Goal: Task Accomplishment & Management: Manage account settings

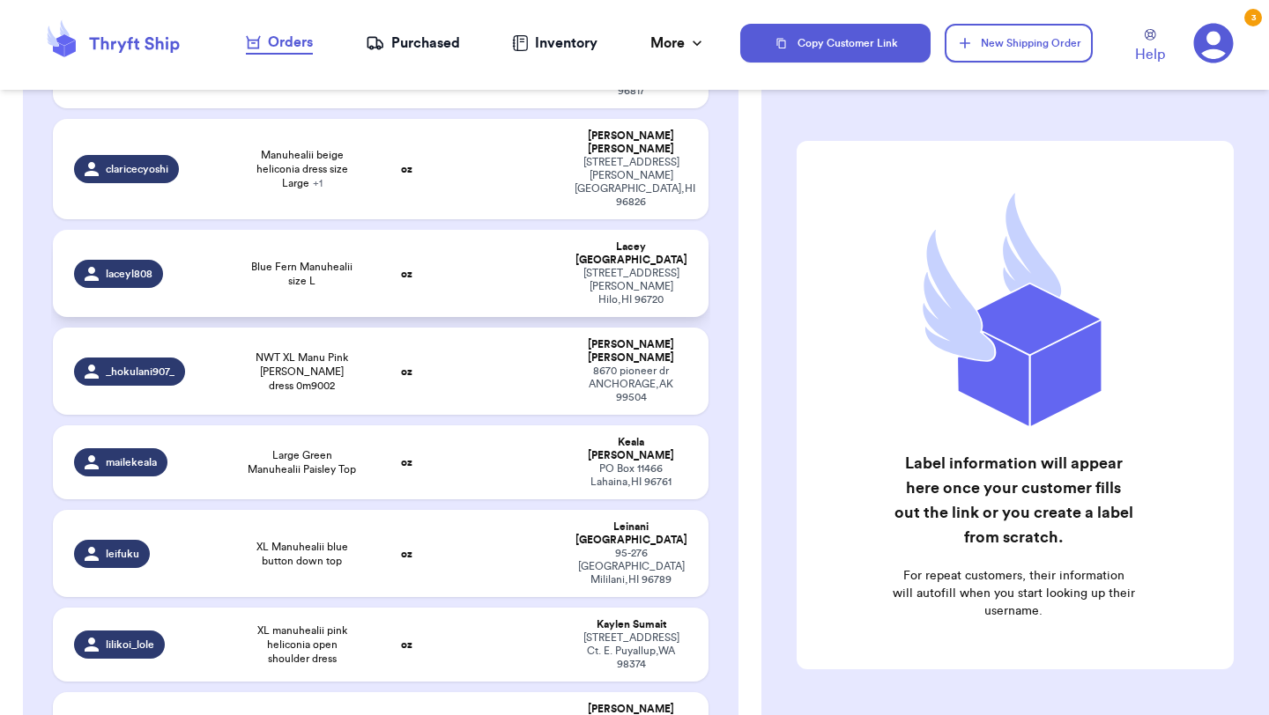
scroll to position [281, 0]
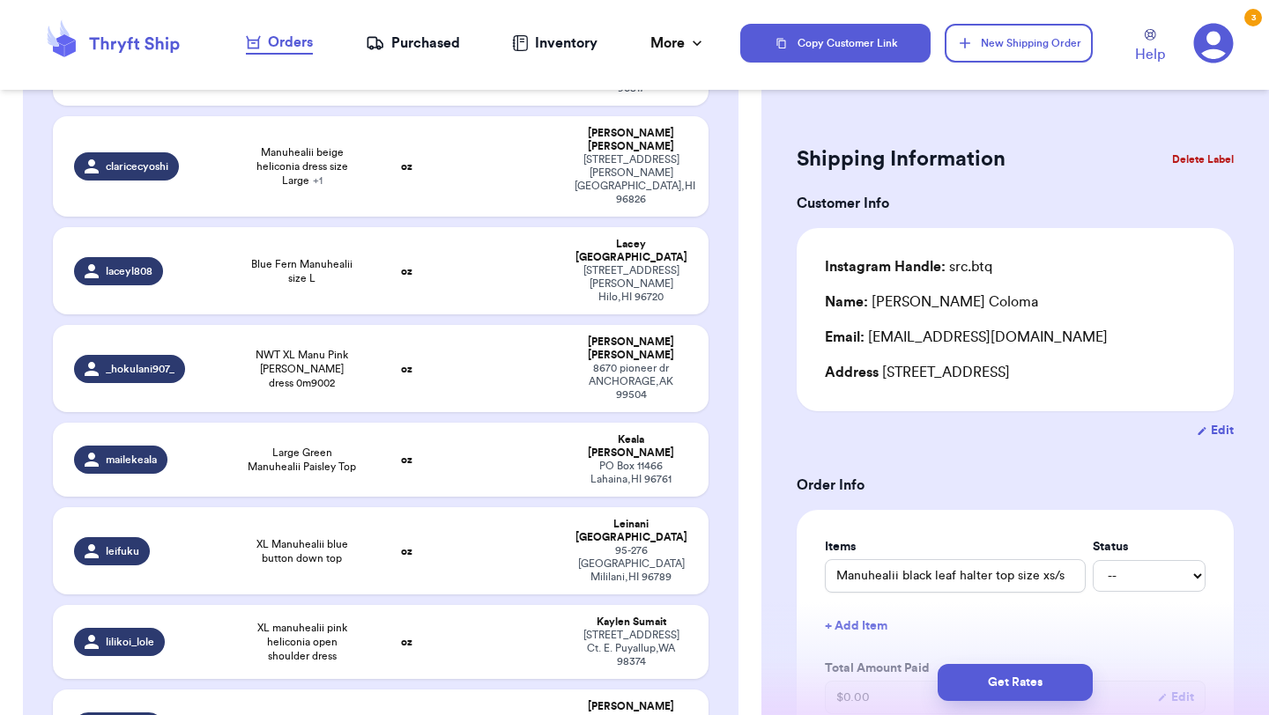
scroll to position [0, 0]
click at [1230, 432] on button "Edit" at bounding box center [1214, 432] width 37 height 18
select select "HI"
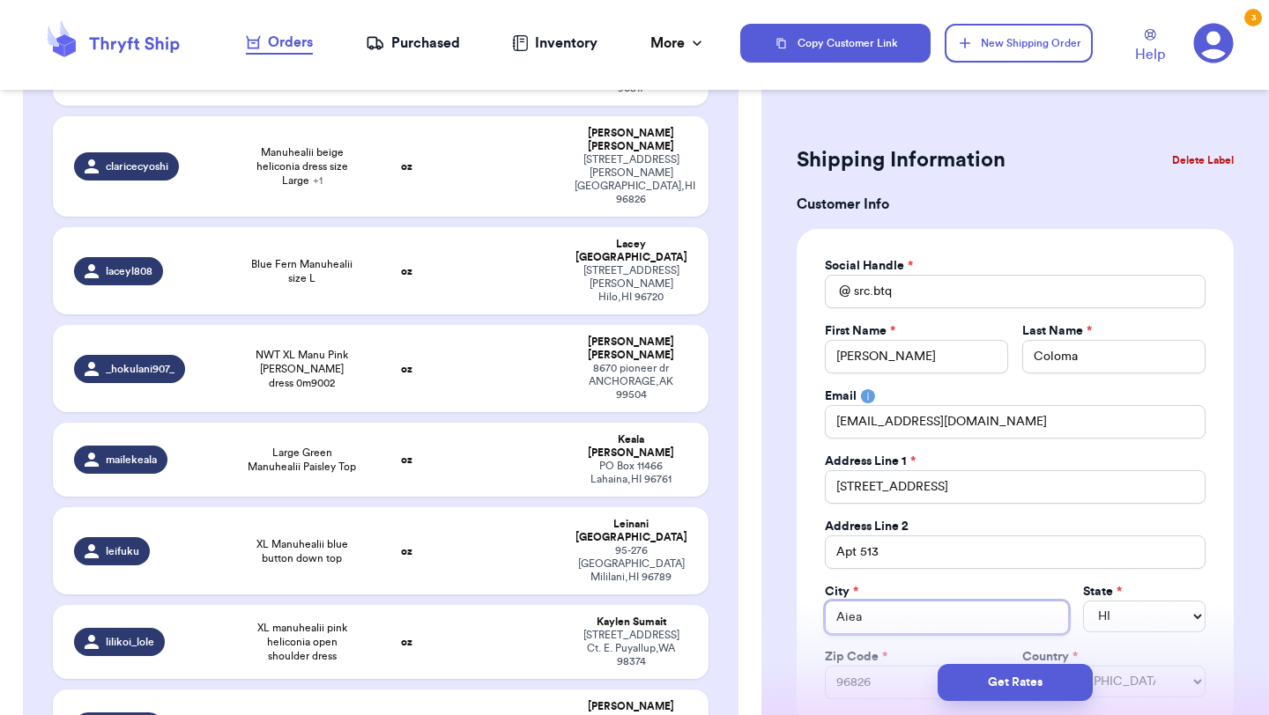
click at [880, 611] on input "Aiea" at bounding box center [947, 617] width 244 height 33
type input "h"
type input "ho"
type input "hon"
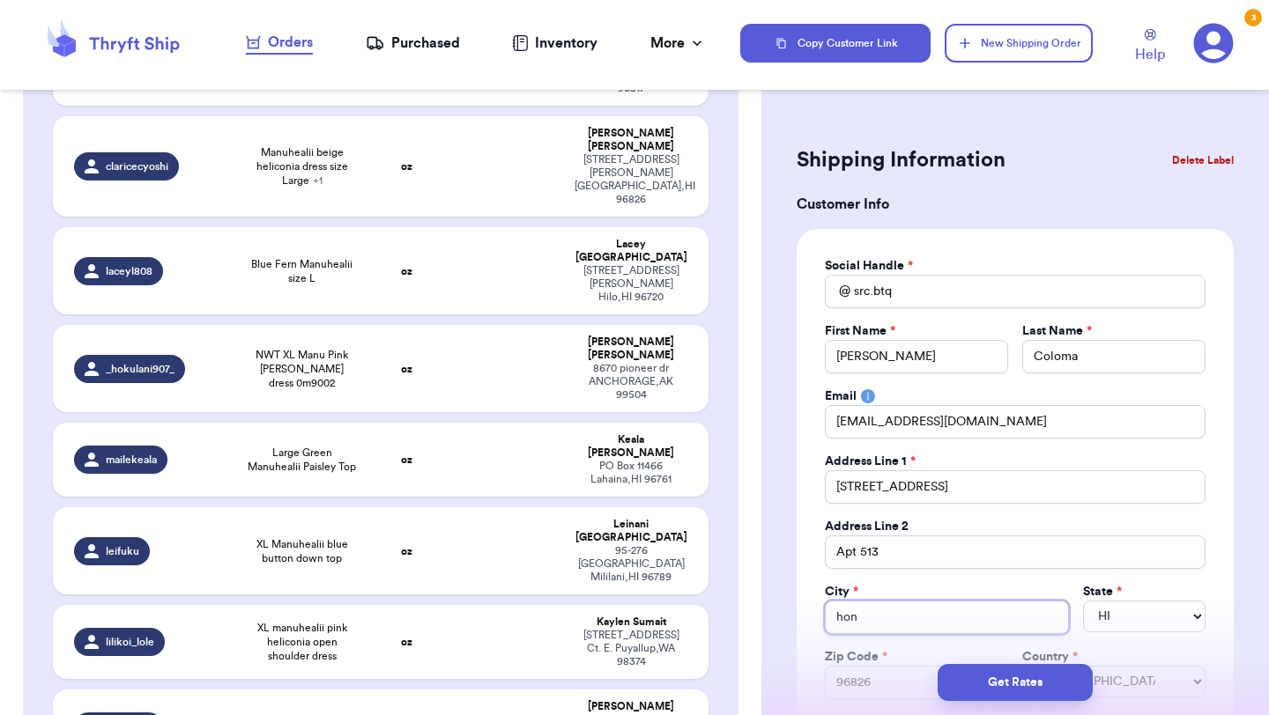
type input "hono"
type input "honol"
type input "honolu"
type input "honolul"
type input "[GEOGRAPHIC_DATA]"
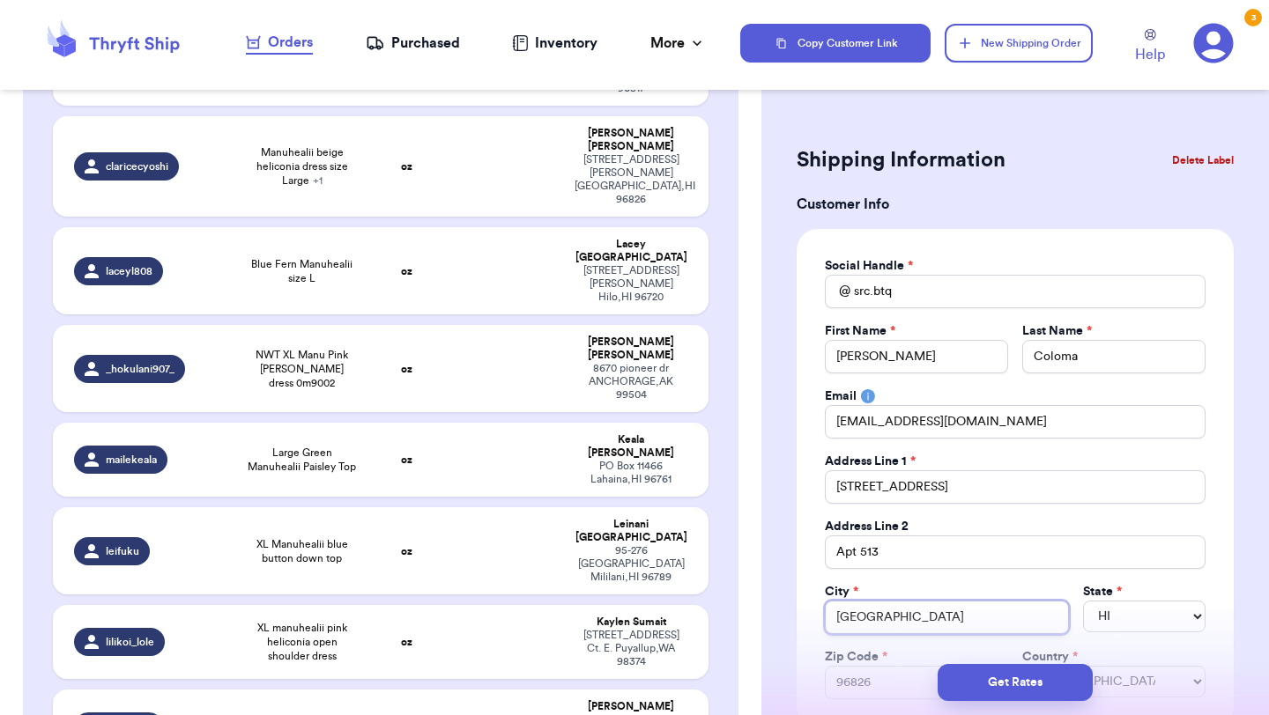
type input "[GEOGRAPHIC_DATA]"
click at [1055, 213] on h3 "Customer Info" at bounding box center [1014, 204] width 437 height 21
